Goal: Complete application form

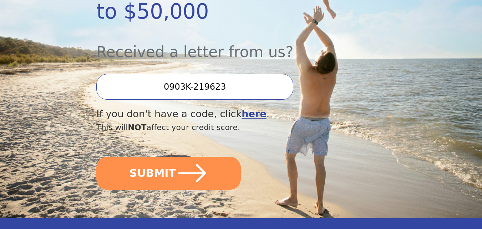
scroll to position [214, 0]
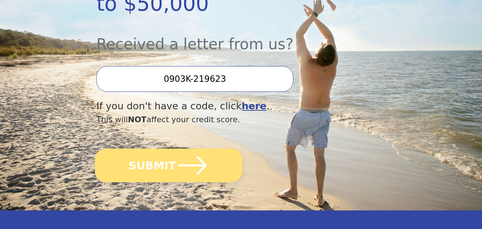
click at [183, 164] on icon "submit" at bounding box center [192, 165] width 33 height 33
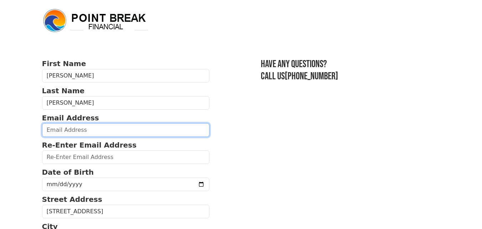
click at [112, 127] on input "email" at bounding box center [126, 130] width 168 height 14
type input "[PERSON_NAME][EMAIL_ADDRESS][DOMAIN_NAME]"
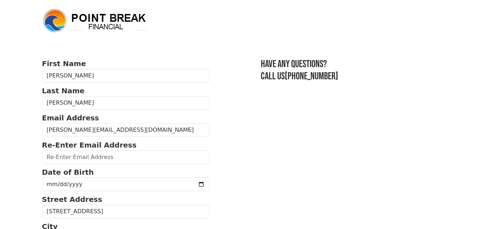
type input "[PERSON_NAME][EMAIL_ADDRESS][DOMAIN_NAME]"
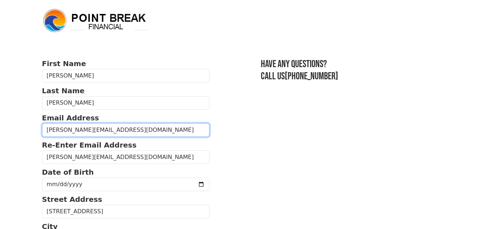
type input "[PHONE_NUMBER]"
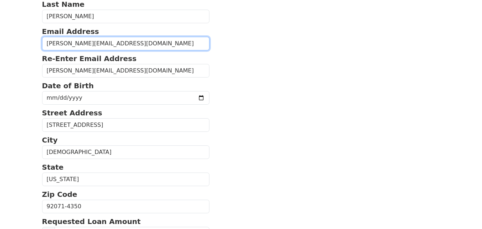
scroll to position [81, 0]
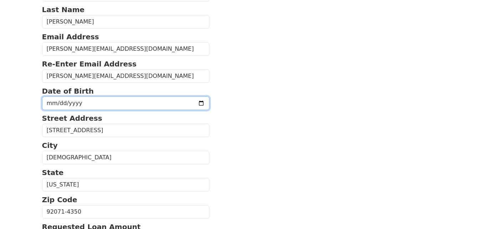
click at [201, 104] on input "date" at bounding box center [126, 103] width 168 height 14
type input "[DATE]"
click at [72, 100] on input "date" at bounding box center [126, 103] width 168 height 14
click at [52, 102] on input "date" at bounding box center [126, 103] width 168 height 14
type input "[DATE]"
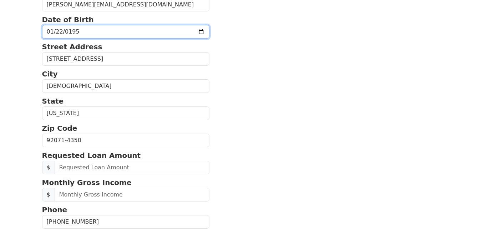
scroll to position [188, 0]
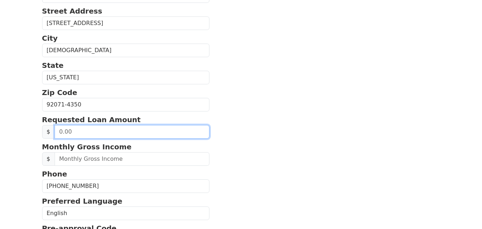
click at [77, 131] on input "text" at bounding box center [132, 132] width 155 height 14
click at [76, 130] on input "20.00" at bounding box center [132, 132] width 155 height 14
click at [62, 132] on input "20.00" at bounding box center [132, 132] width 155 height 14
type input "20,000.00"
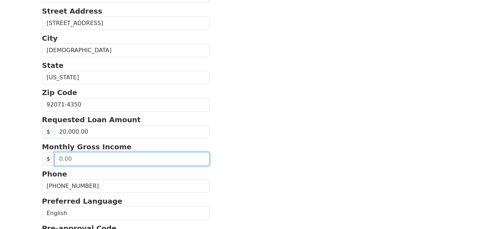
click at [73, 159] on input "text" at bounding box center [132, 159] width 155 height 14
type input "6,500.00"
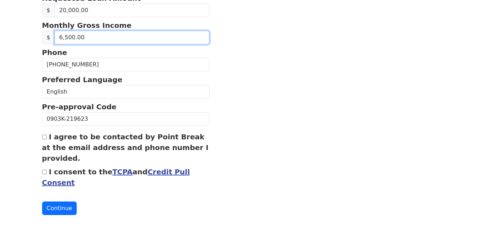
scroll to position [317, 0]
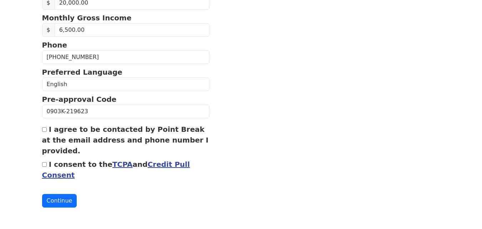
click at [43, 128] on input "I agree to be contacted by Point Break at the email address and phone number I …" at bounding box center [44, 129] width 5 height 5
checkbox input "true"
click at [44, 164] on input "I consent to the TCPA and Credit Pull Consent" at bounding box center [44, 164] width 5 height 5
checkbox input "true"
click at [59, 198] on button "Continue" at bounding box center [59, 201] width 35 height 14
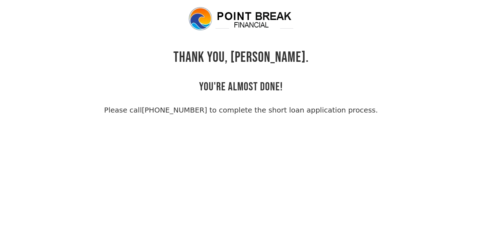
scroll to position [17, 0]
